Goal: Complete application form

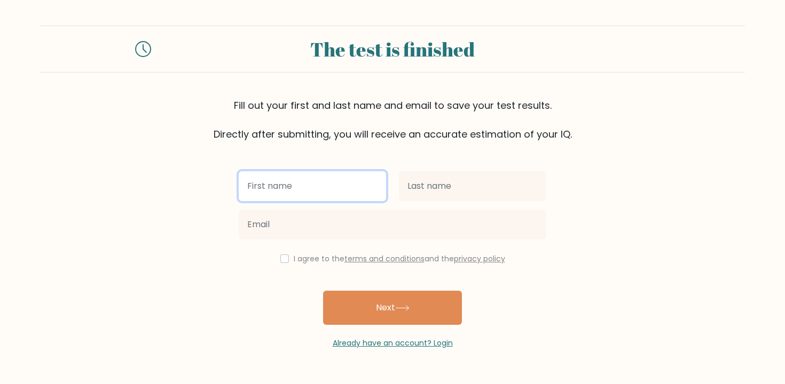
click at [365, 184] on input "text" at bounding box center [312, 186] width 147 height 30
type input "Nicolas"
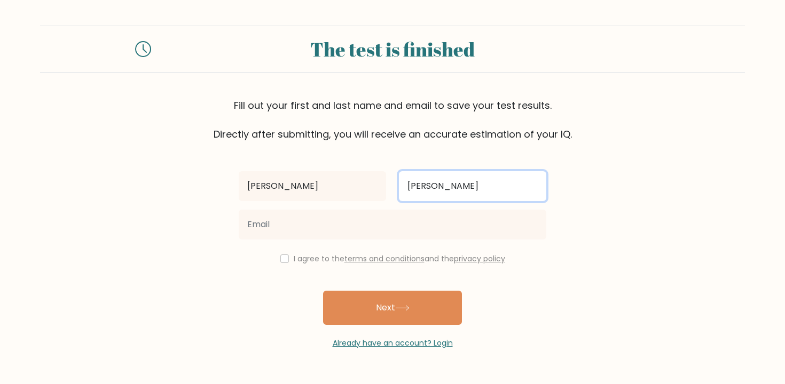
type input "Sichel"
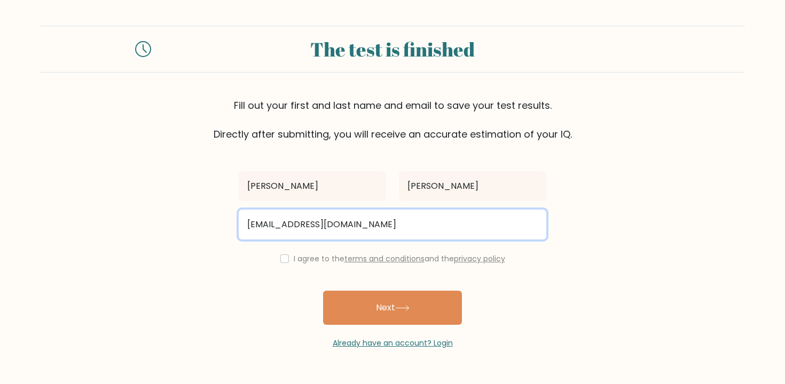
type input "nicolassichel999@gmail.com"
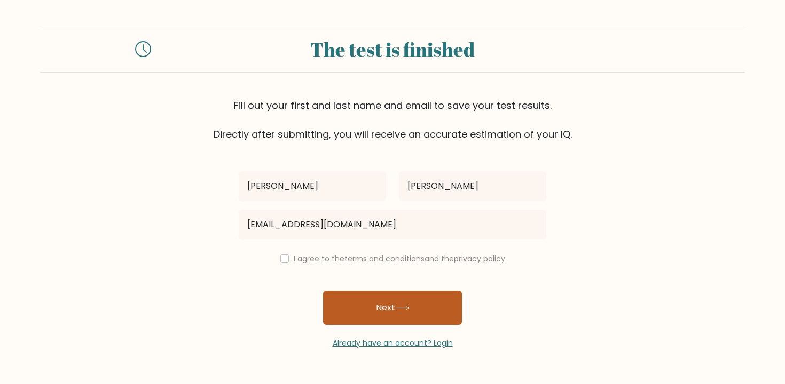
click at [364, 316] on button "Next" at bounding box center [392, 308] width 139 height 34
click at [382, 305] on button "Next" at bounding box center [392, 308] width 139 height 34
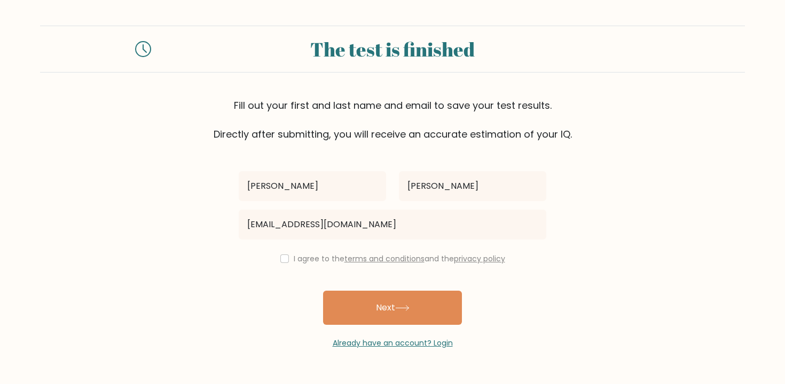
click at [280, 257] on input "checkbox" at bounding box center [284, 259] width 9 height 9
checkbox input "true"
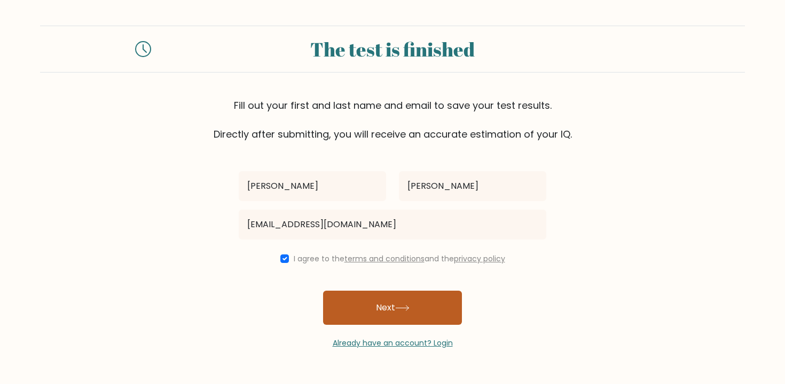
click at [374, 309] on button "Next" at bounding box center [392, 308] width 139 height 34
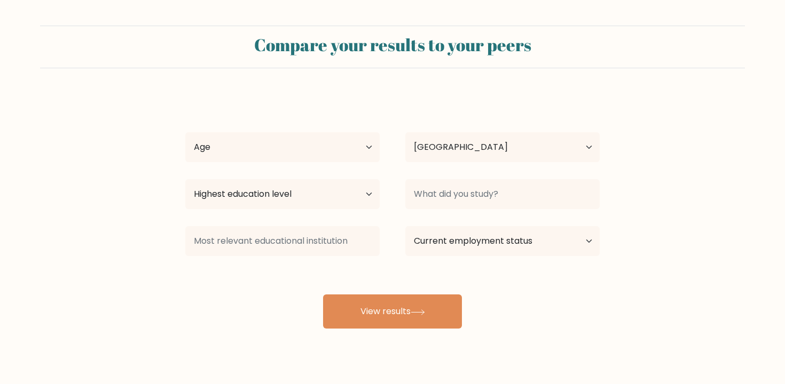
select select "US"
select select "min_18"
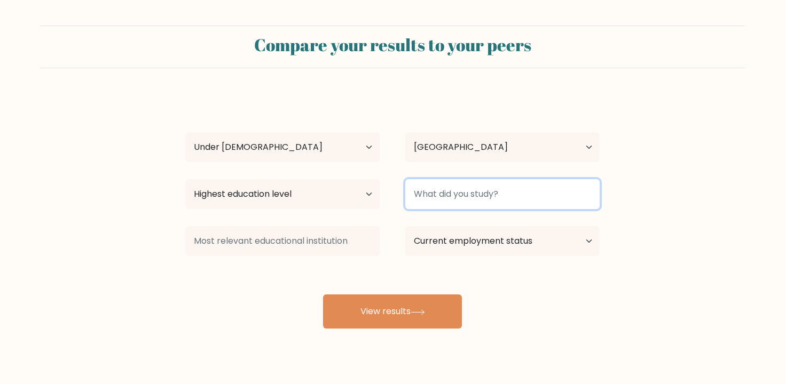
click at [484, 187] on input at bounding box center [502, 194] width 194 height 30
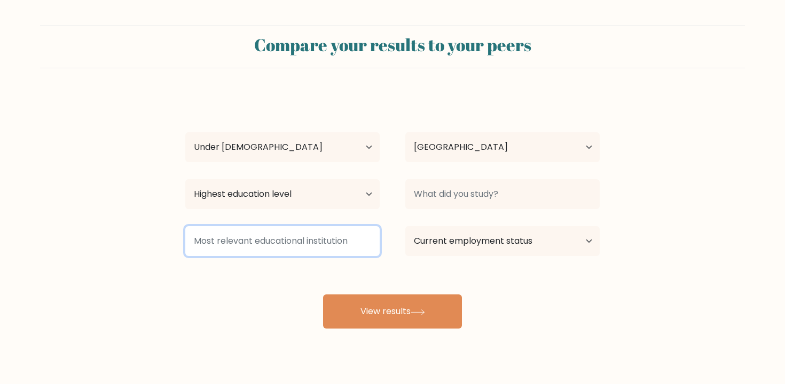
click at [258, 246] on input at bounding box center [282, 241] width 194 height 30
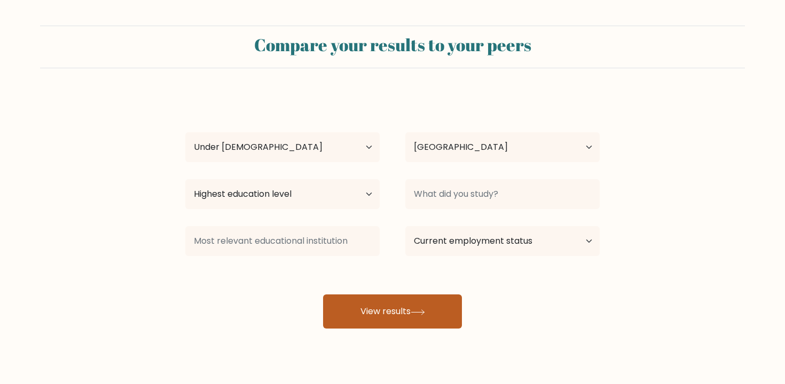
click at [405, 309] on button "View results" at bounding box center [392, 312] width 139 height 34
